Goal: Check status: Check status

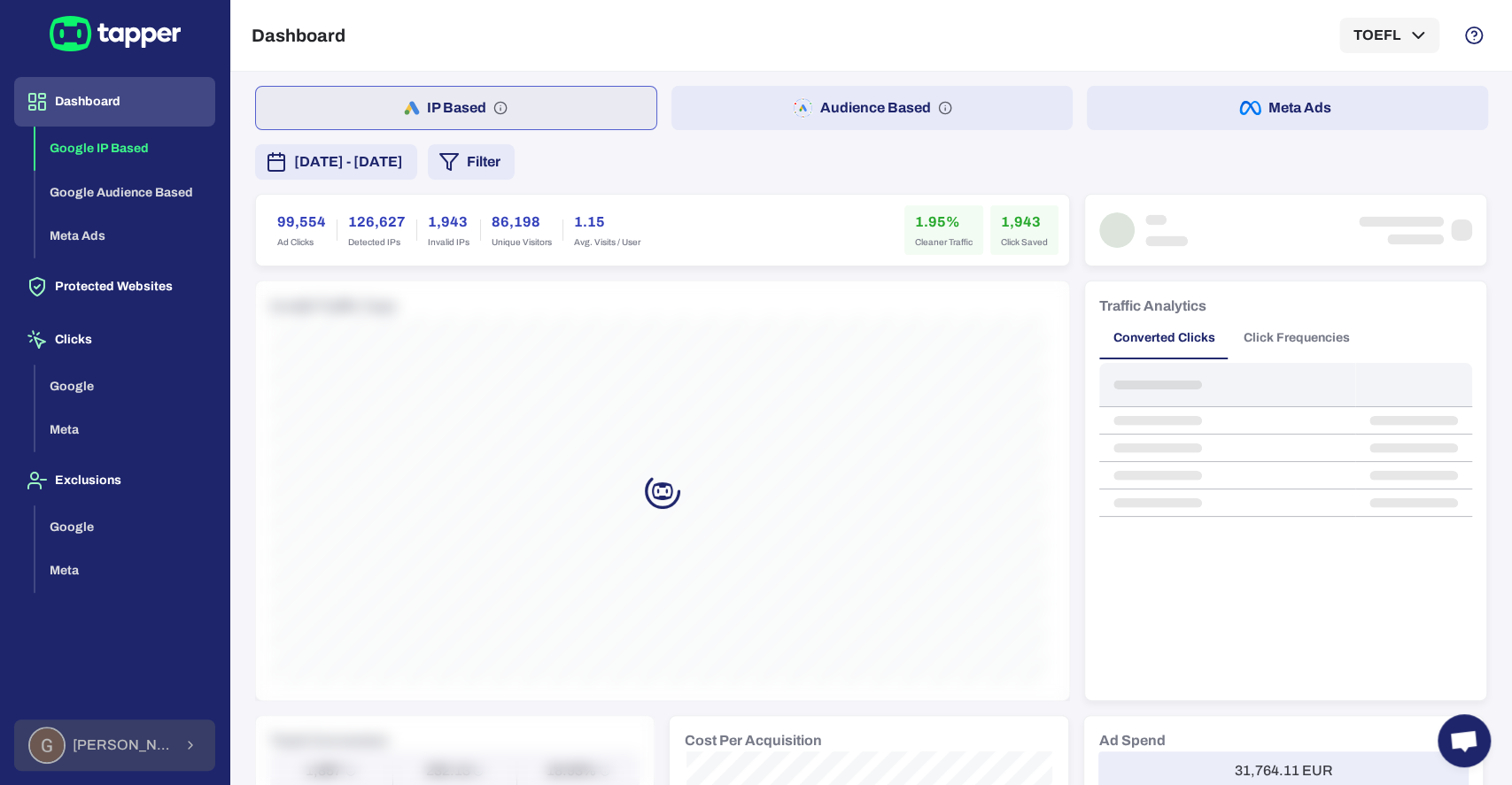
click at [92, 755] on div "Guillaume Lebelle" at bounding box center [100, 745] width 145 height 38
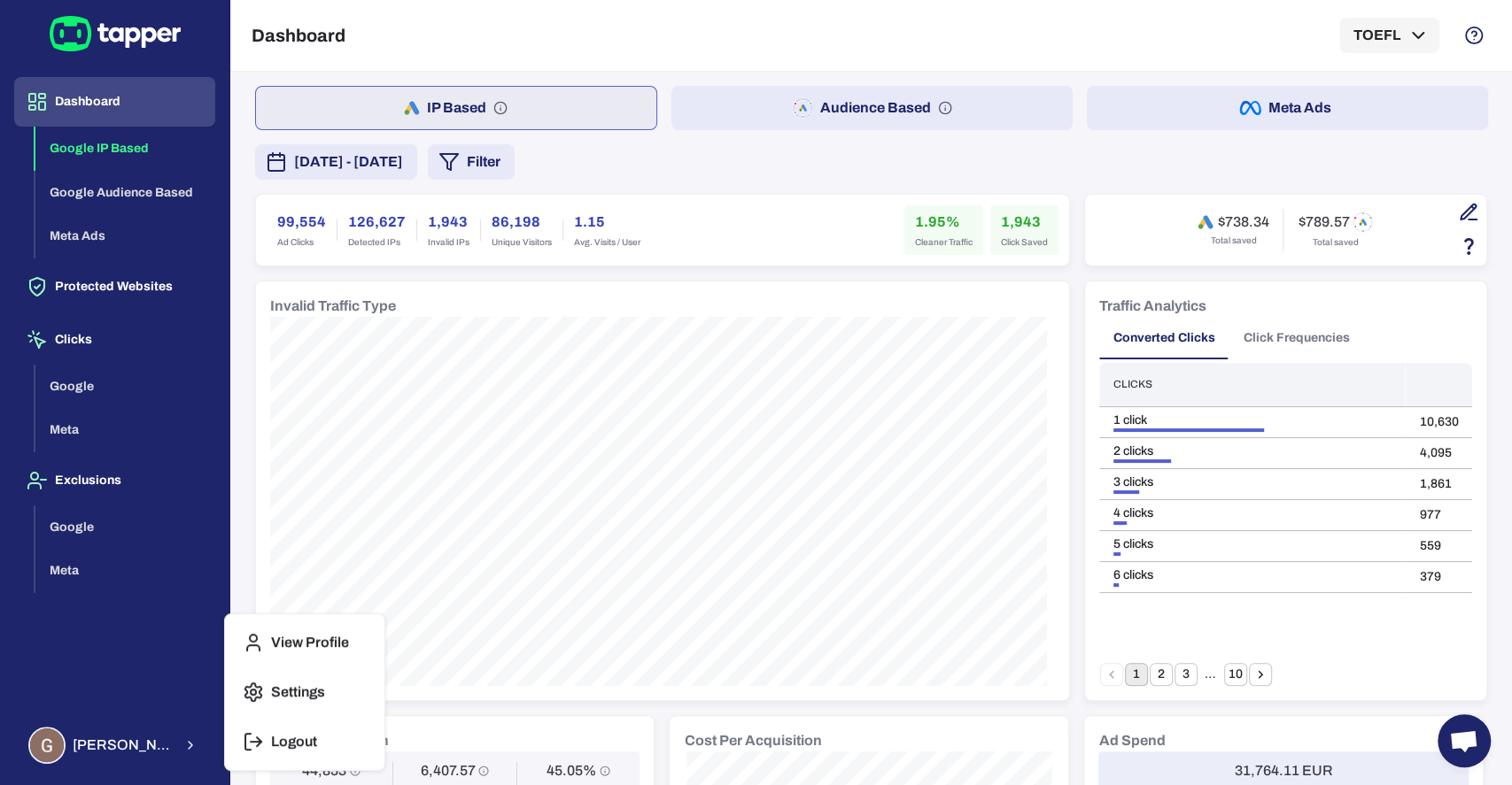
click at [305, 740] on p "Logout" at bounding box center [294, 742] width 46 height 17
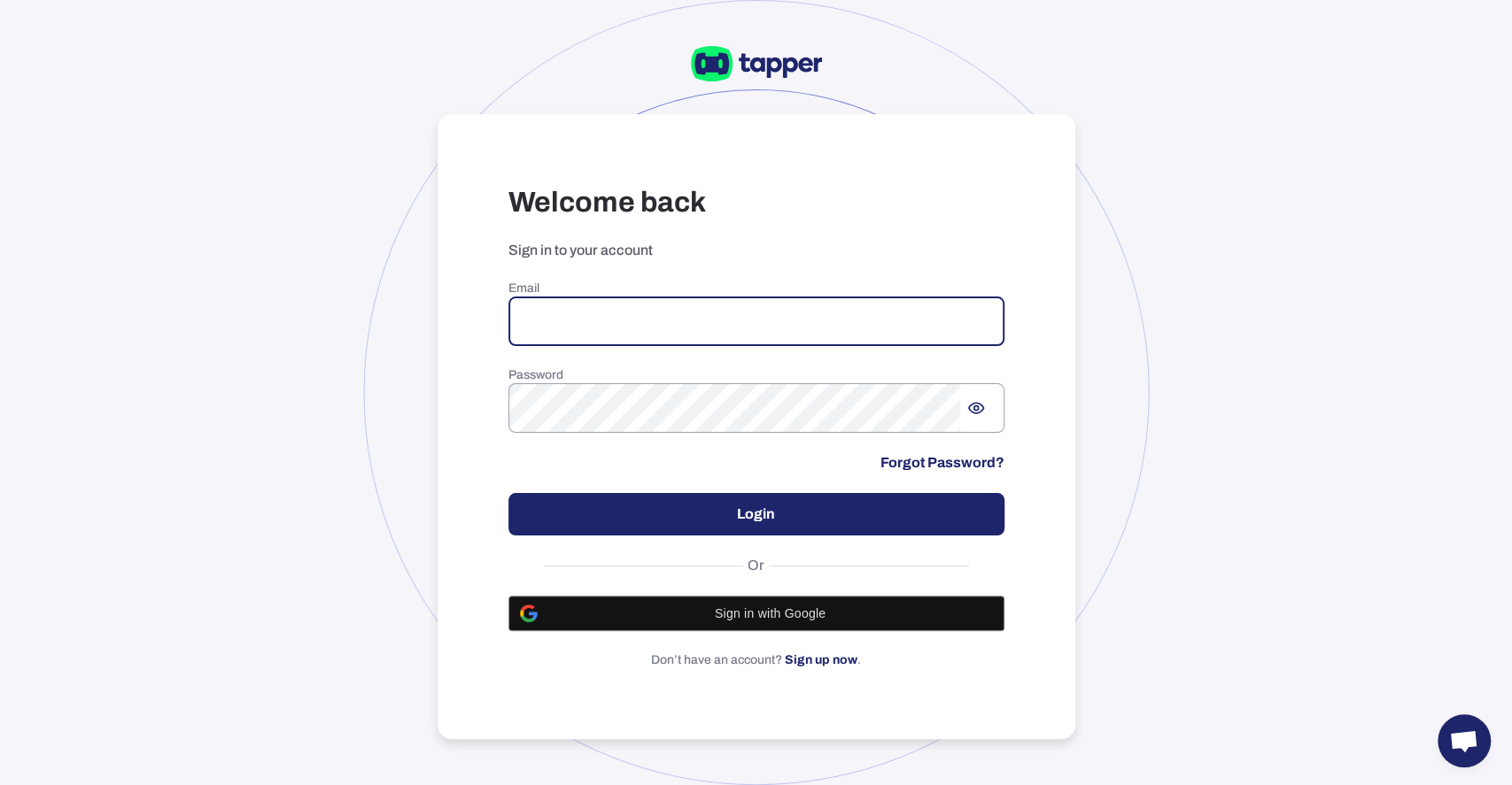
paste input "**********"
type input "**********"
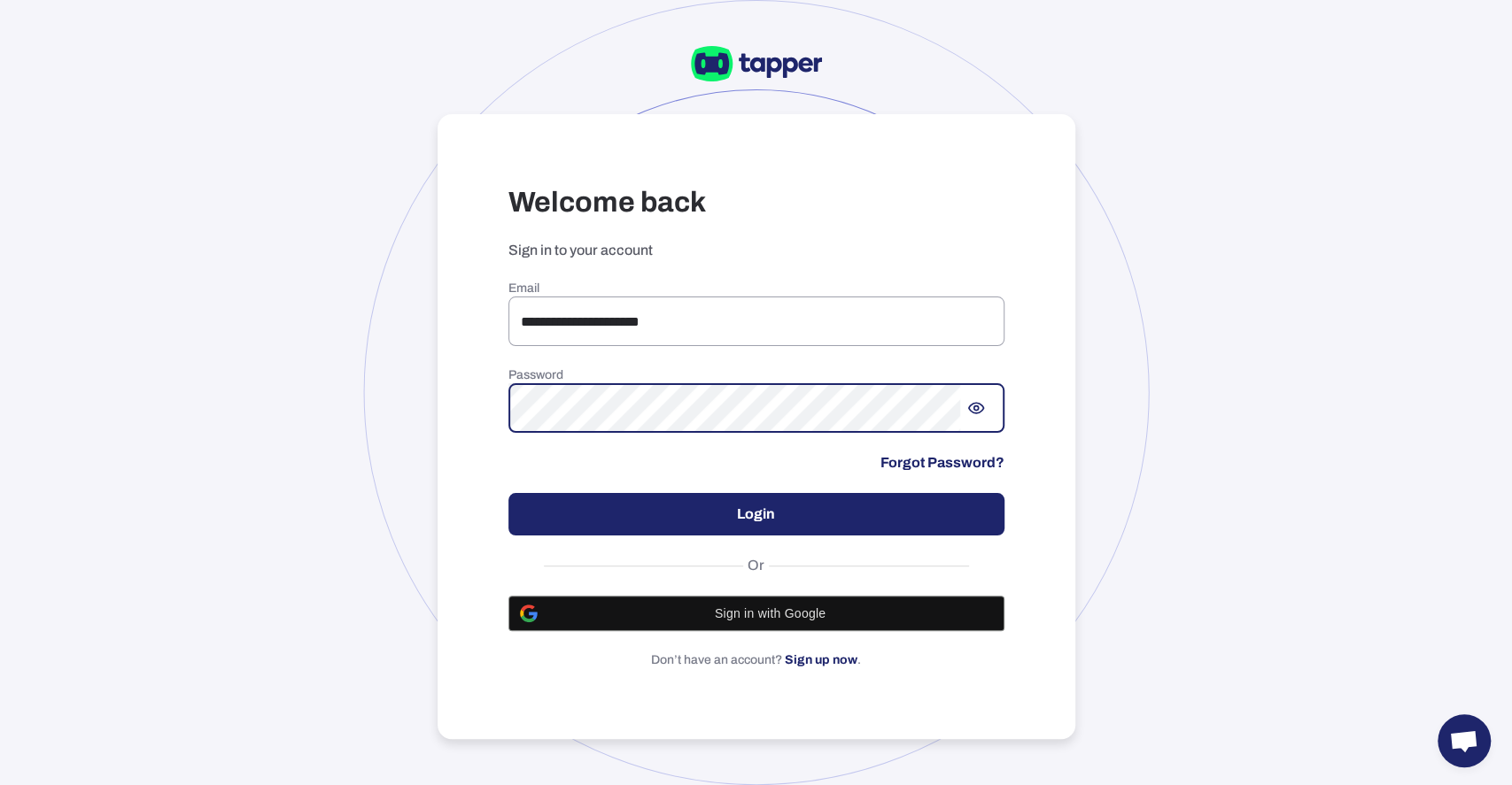
click at [636, 513] on button "Login" at bounding box center [756, 514] width 496 height 42
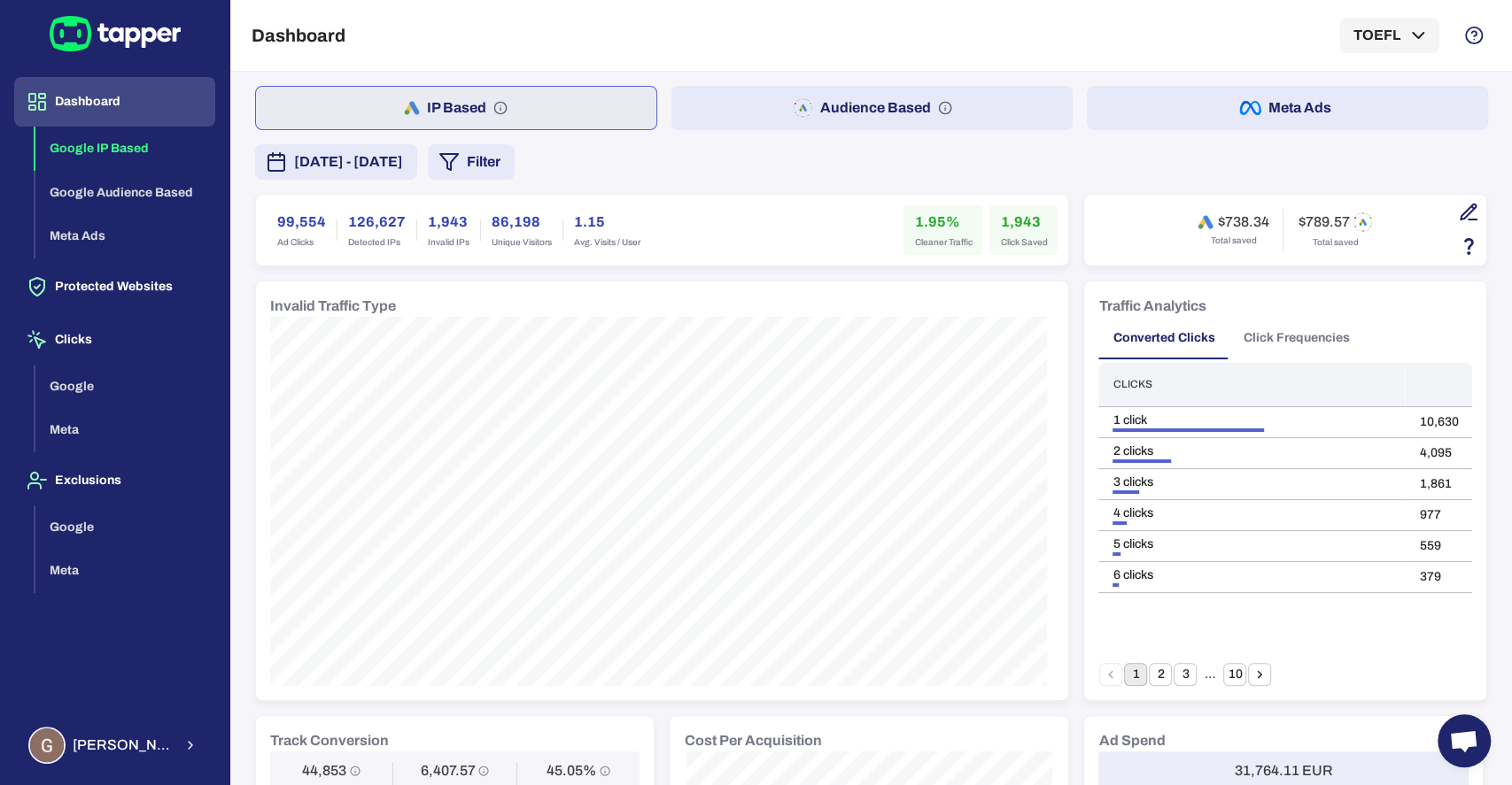
click at [403, 167] on span "[DATE] - [DATE]" at bounding box center [348, 162] width 109 height 21
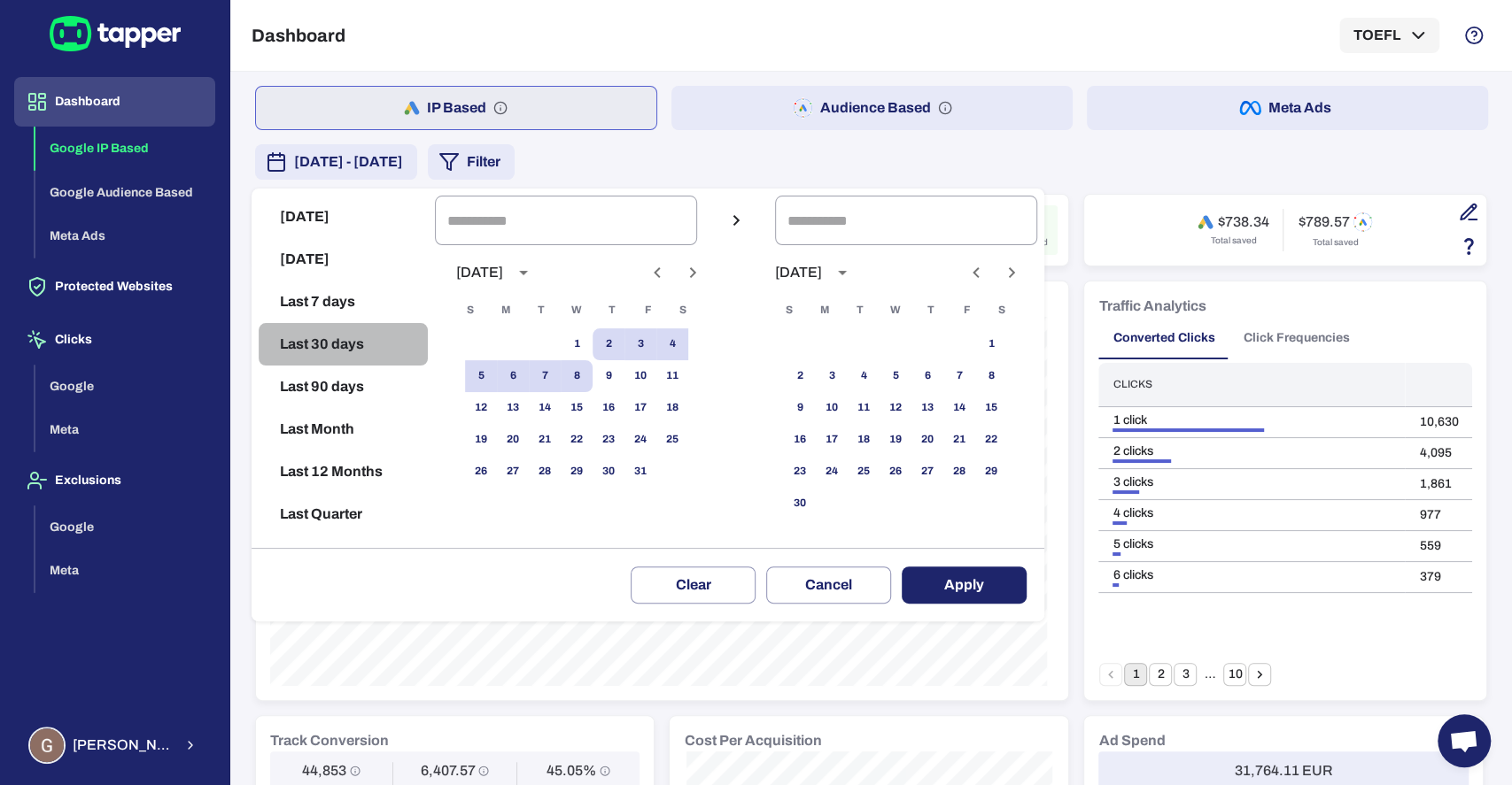
click at [347, 339] on button "Last 30 days" at bounding box center [343, 344] width 169 height 42
type input "**********"
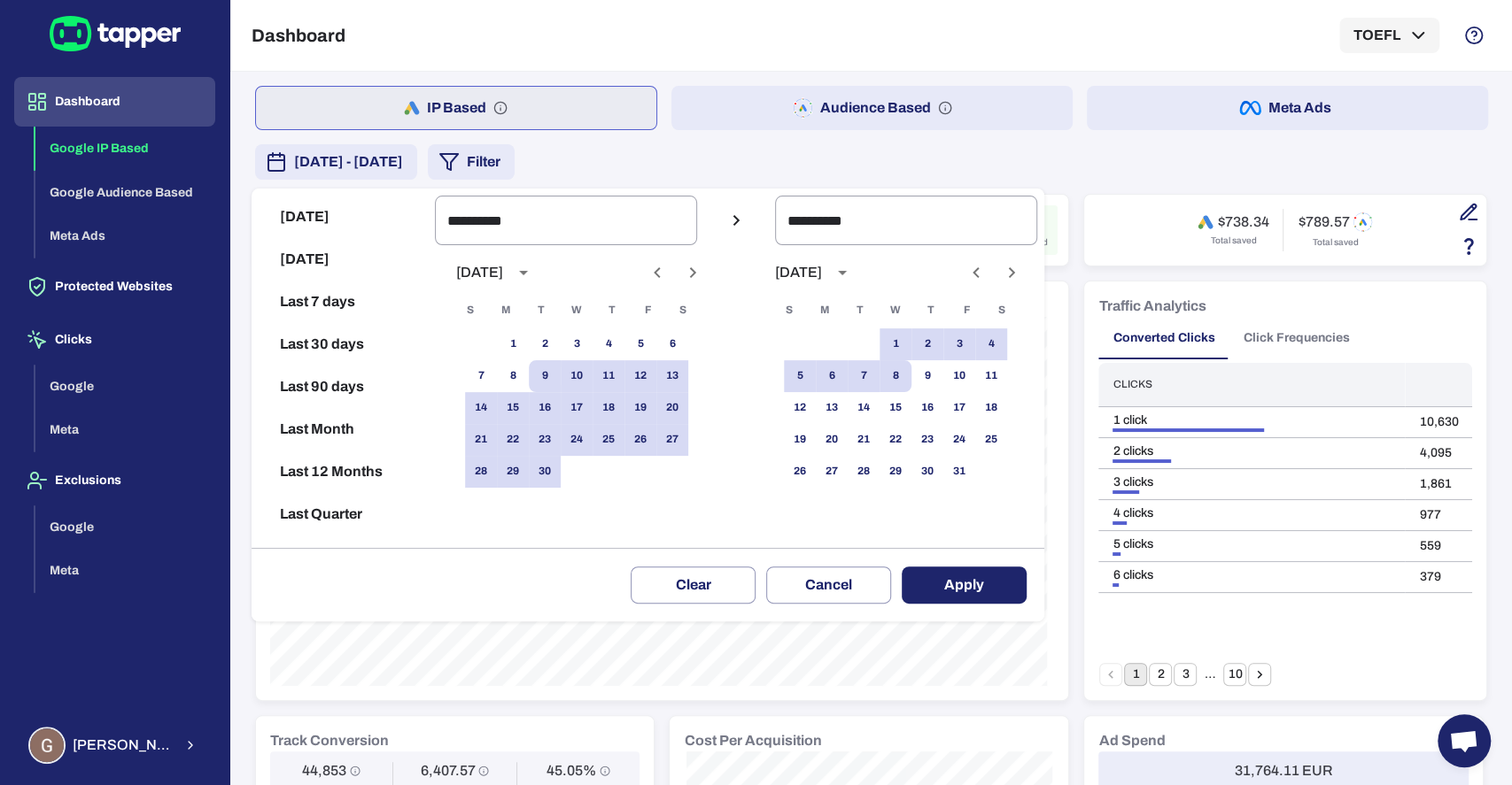
drag, startPoint x: 1008, startPoint y: 577, endPoint x: 963, endPoint y: 535, distance: 61.6
click at [1008, 577] on button "Apply" at bounding box center [963, 584] width 124 height 38
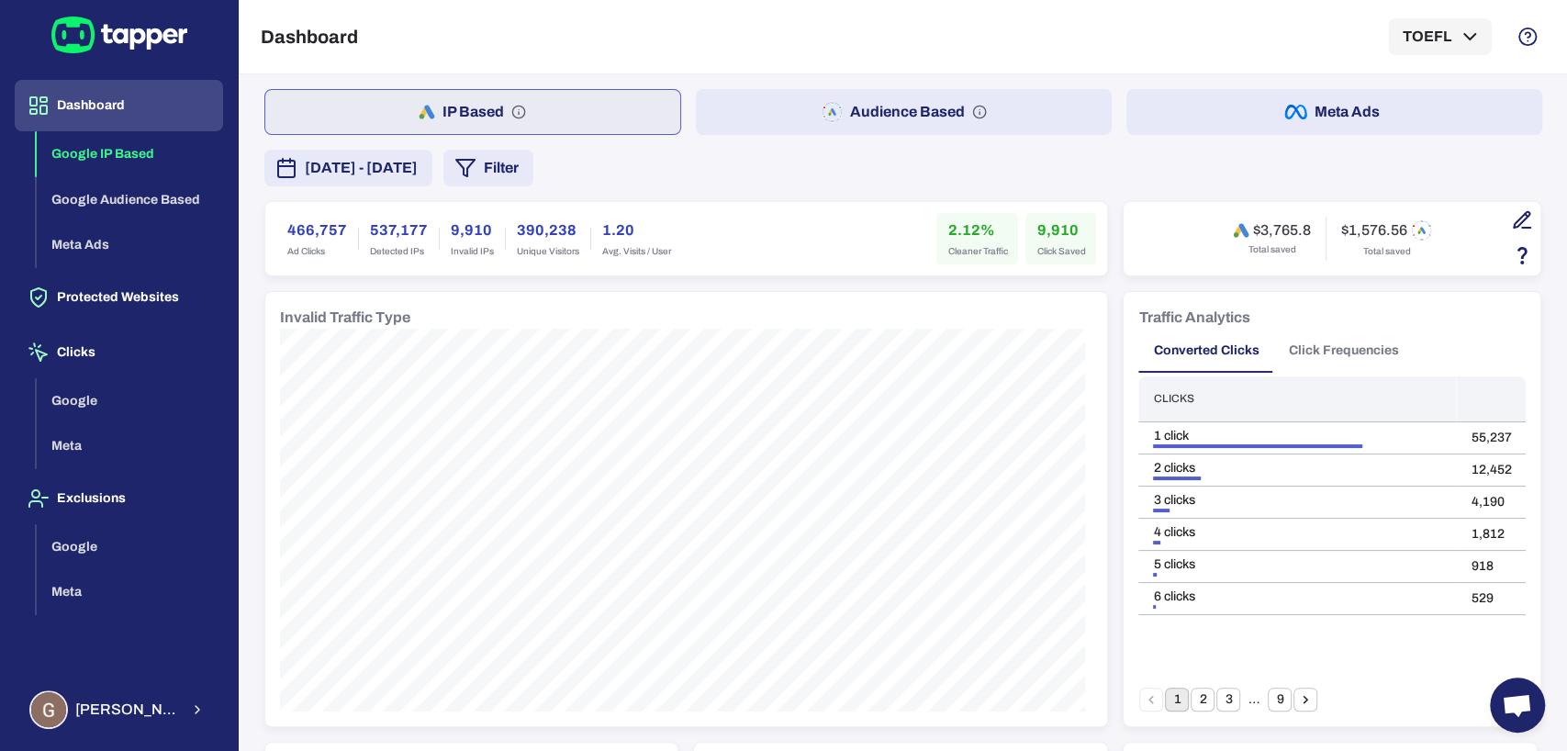
click at [793, 63] on div "Dashboard TOEFL" at bounding box center [903, 36] width 1284 height 73
click at [782, 100] on button "Audience Based" at bounding box center [904, 112] width 416 height 46
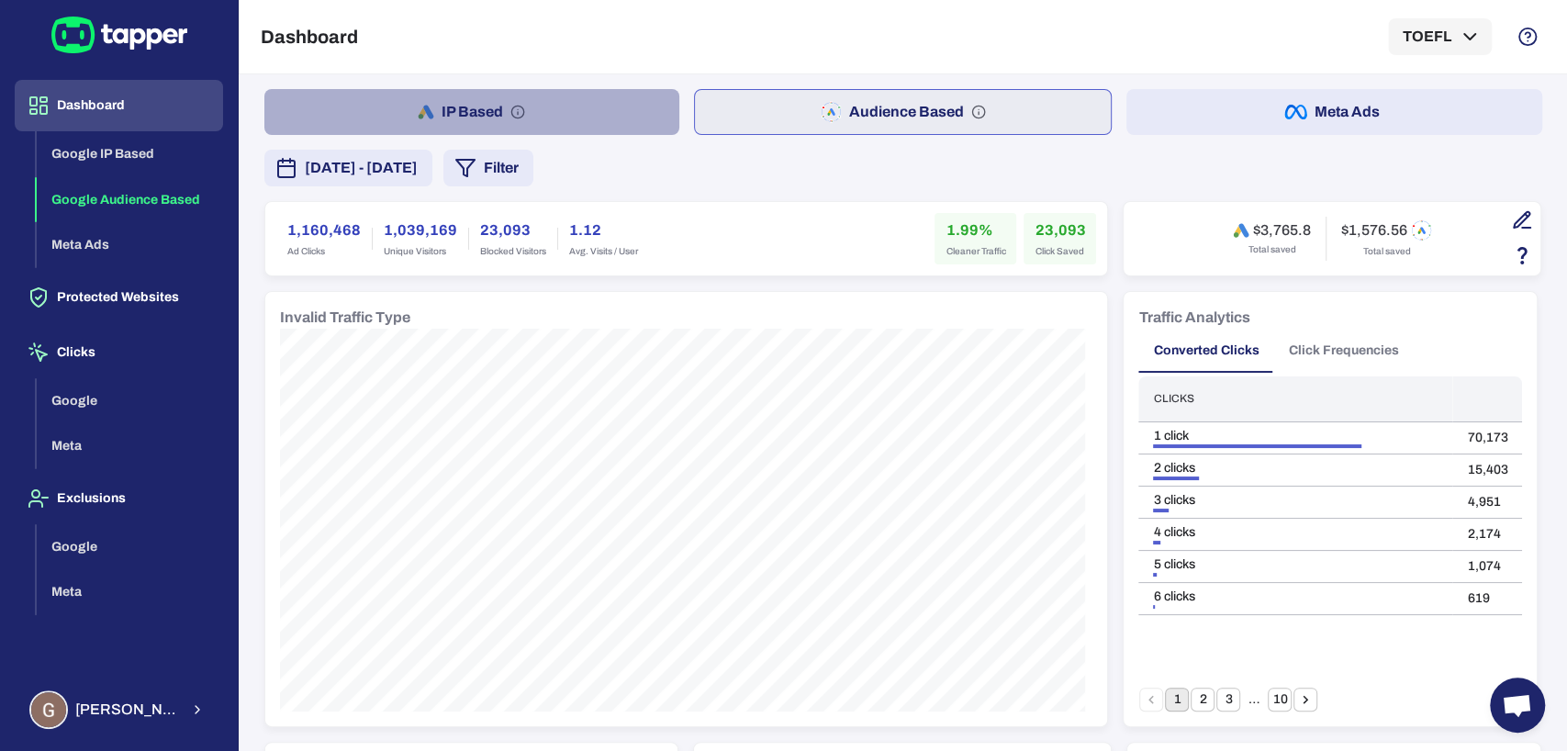
click at [571, 117] on button "IP Based" at bounding box center [472, 112] width 416 height 46
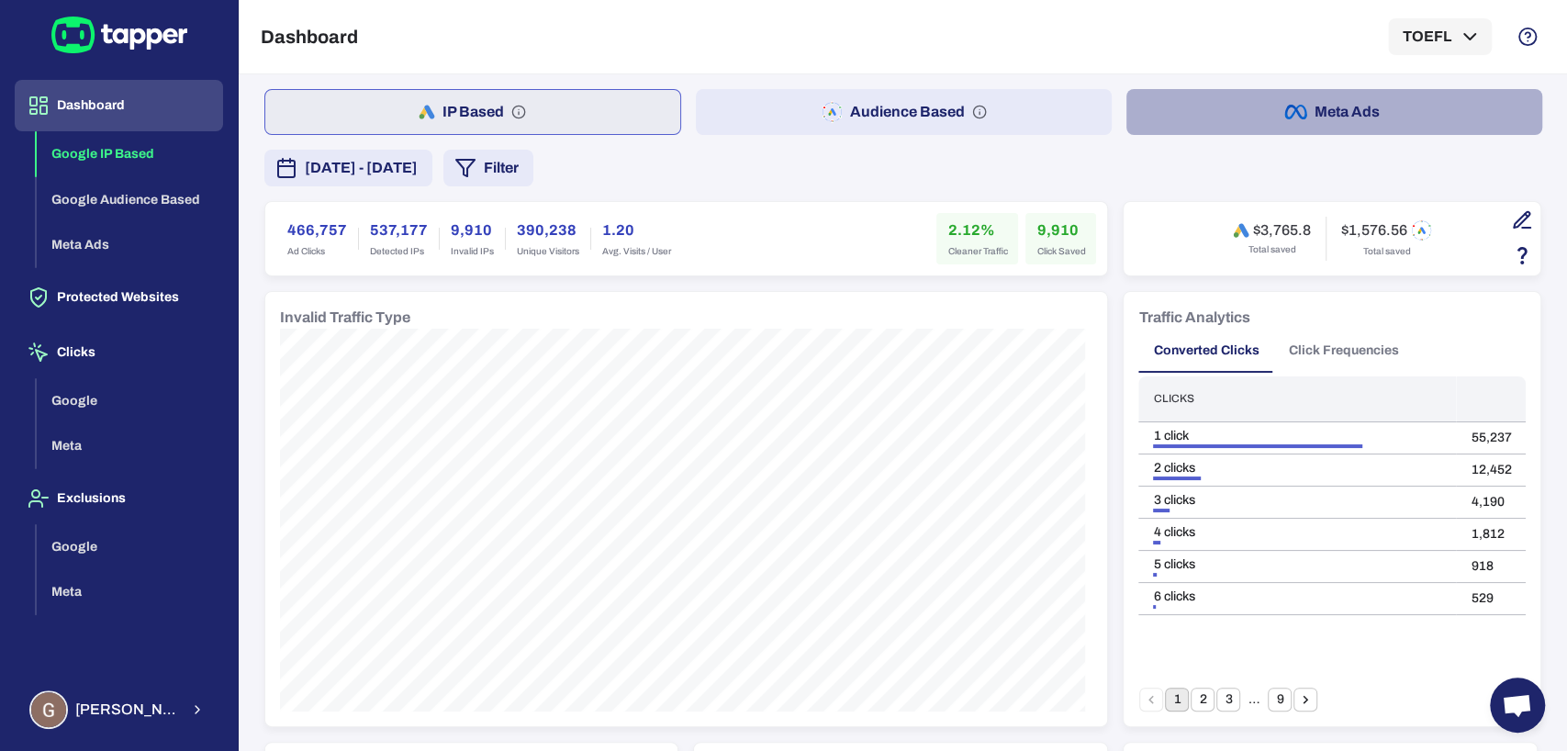
click at [1348, 101] on button "Meta Ads" at bounding box center [1334, 112] width 416 height 46
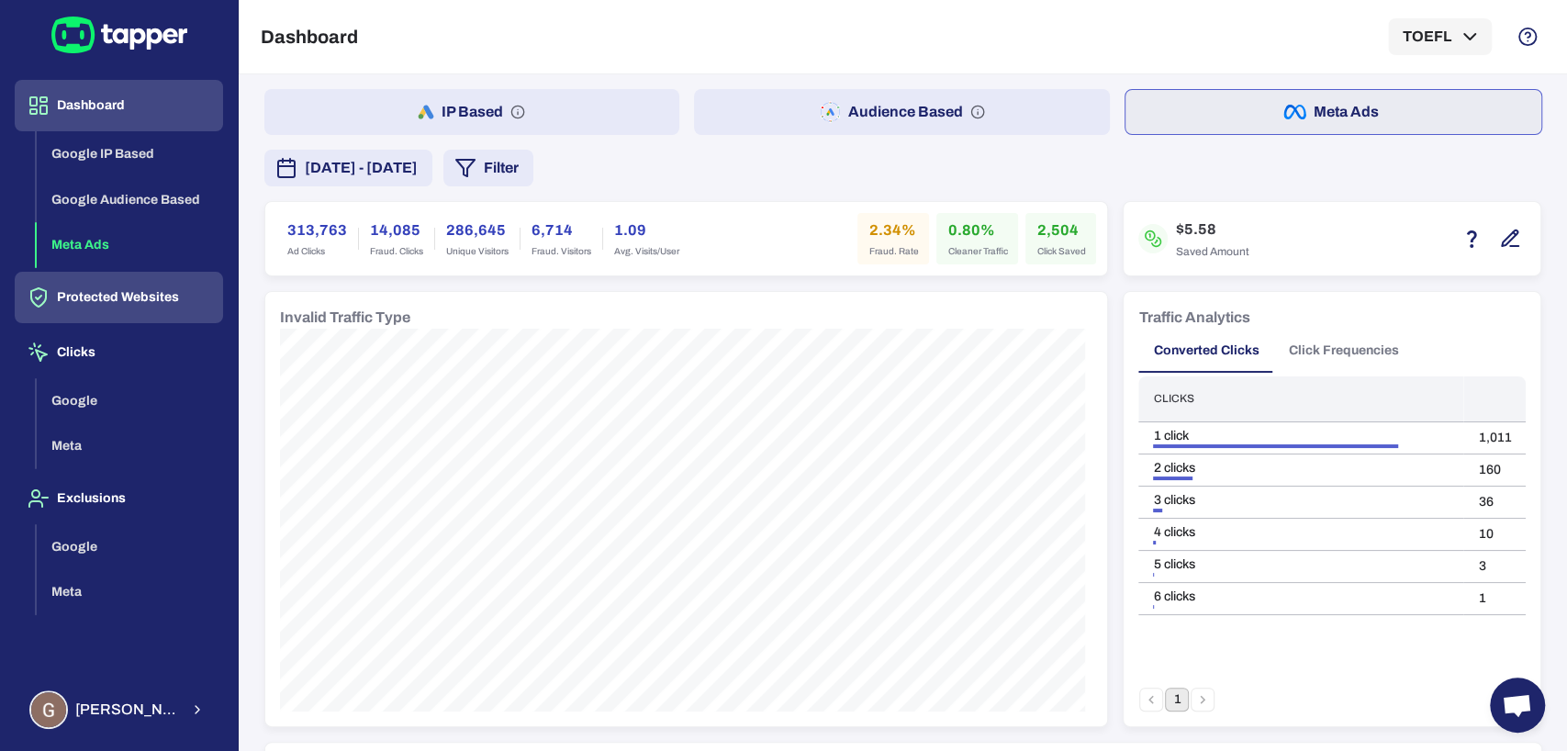
click at [129, 289] on button "Protected Websites" at bounding box center [119, 297] width 208 height 51
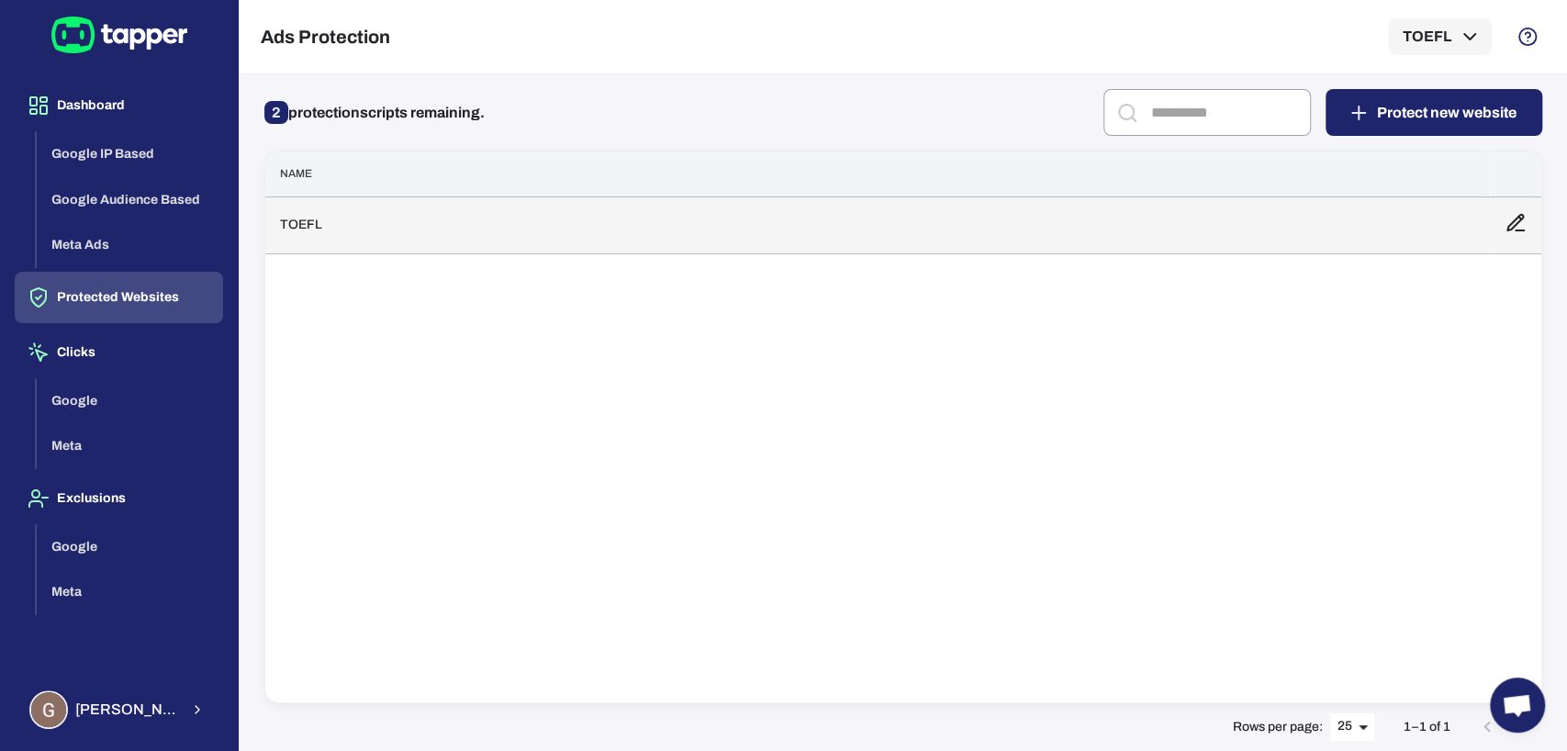
click at [568, 232] on td "TOEFL" at bounding box center [877, 224] width 1224 height 57
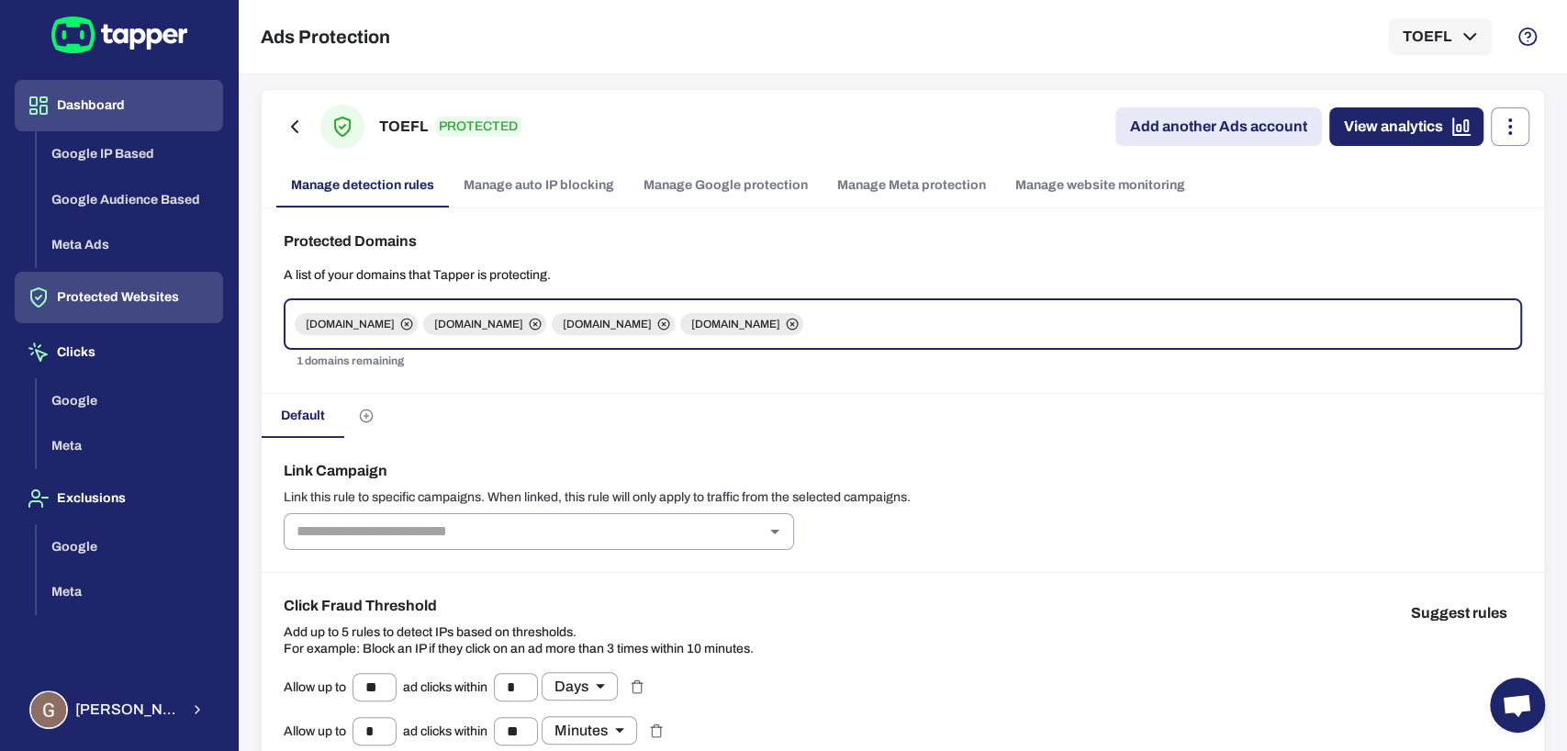
click at [101, 113] on button "Dashboard" at bounding box center [119, 105] width 208 height 51
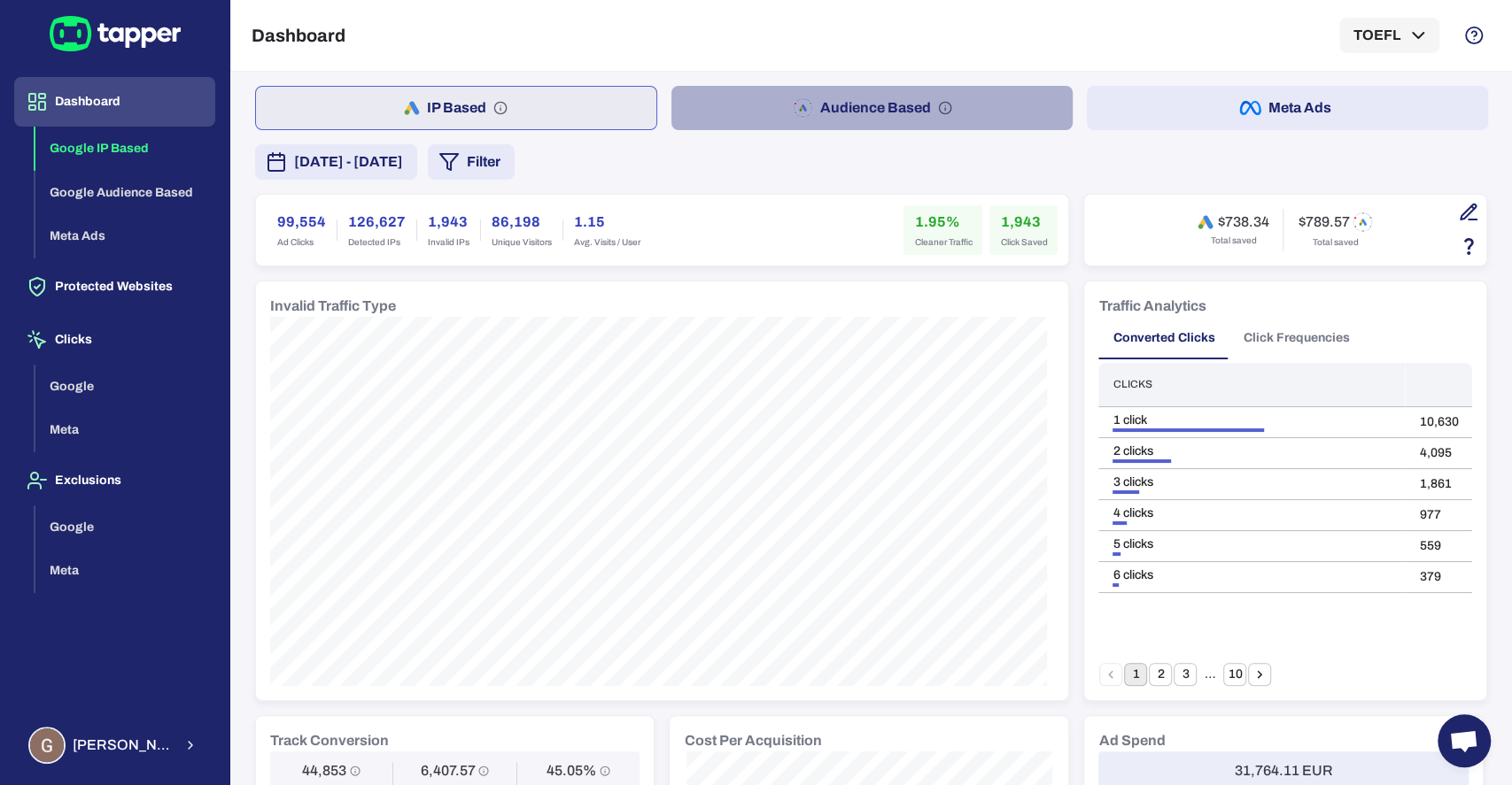
click at [867, 103] on button "Audience Based" at bounding box center [872, 108] width 401 height 44
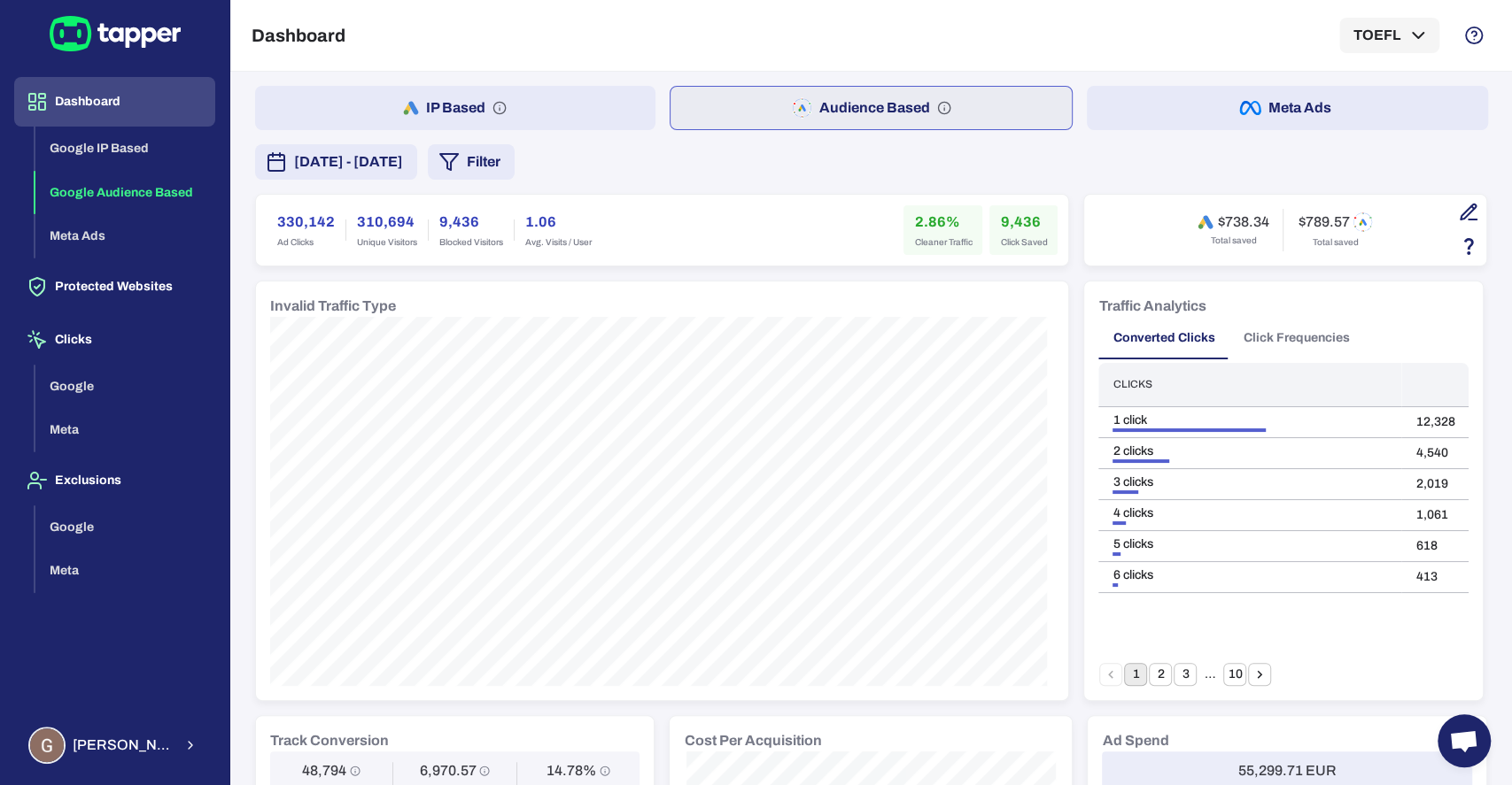
click at [1119, 113] on button "Meta Ads" at bounding box center [1287, 108] width 401 height 44
